Goal: Check status: Check status

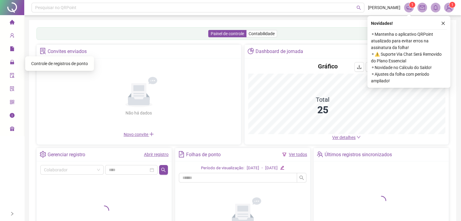
click at [36, 66] on span "Controle de registros de ponto" at bounding box center [59, 63] width 57 height 5
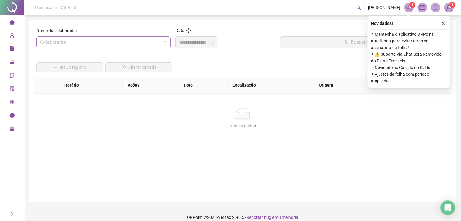
click at [79, 43] on input "search" at bounding box center [101, 43] width 122 height 12
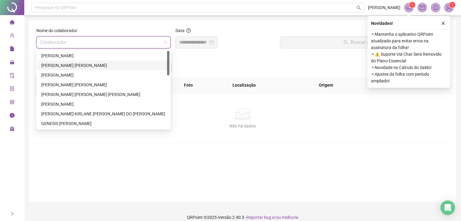
click at [69, 63] on div "[PERSON_NAME] [PERSON_NAME]" at bounding box center [103, 65] width 125 height 7
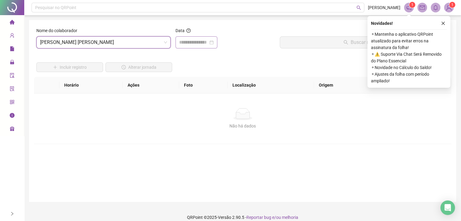
click at [193, 37] on div at bounding box center [197, 42] width 42 height 12
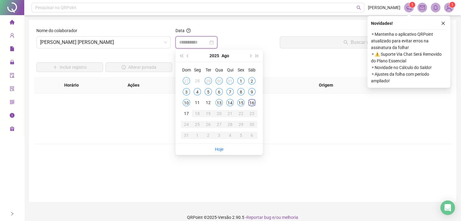
type input "**********"
click at [249, 103] on div "16" at bounding box center [251, 102] width 7 height 7
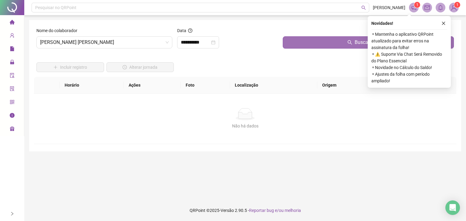
click at [304, 43] on button "Buscar registros" at bounding box center [368, 42] width 171 height 12
